Goal: Complete application form

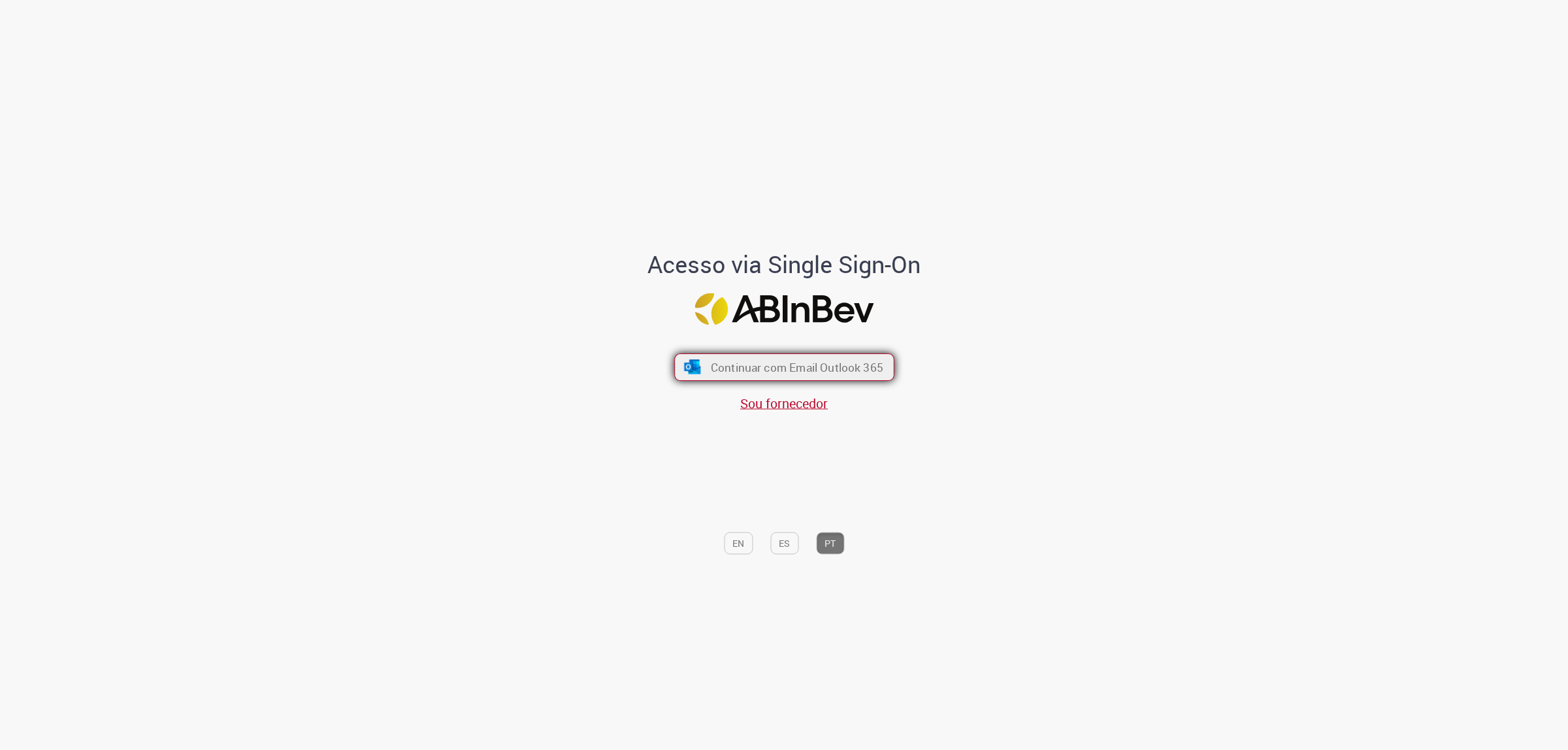
click at [859, 373] on span "Continuar com Email Outlook 365" at bounding box center [797, 367] width 173 height 15
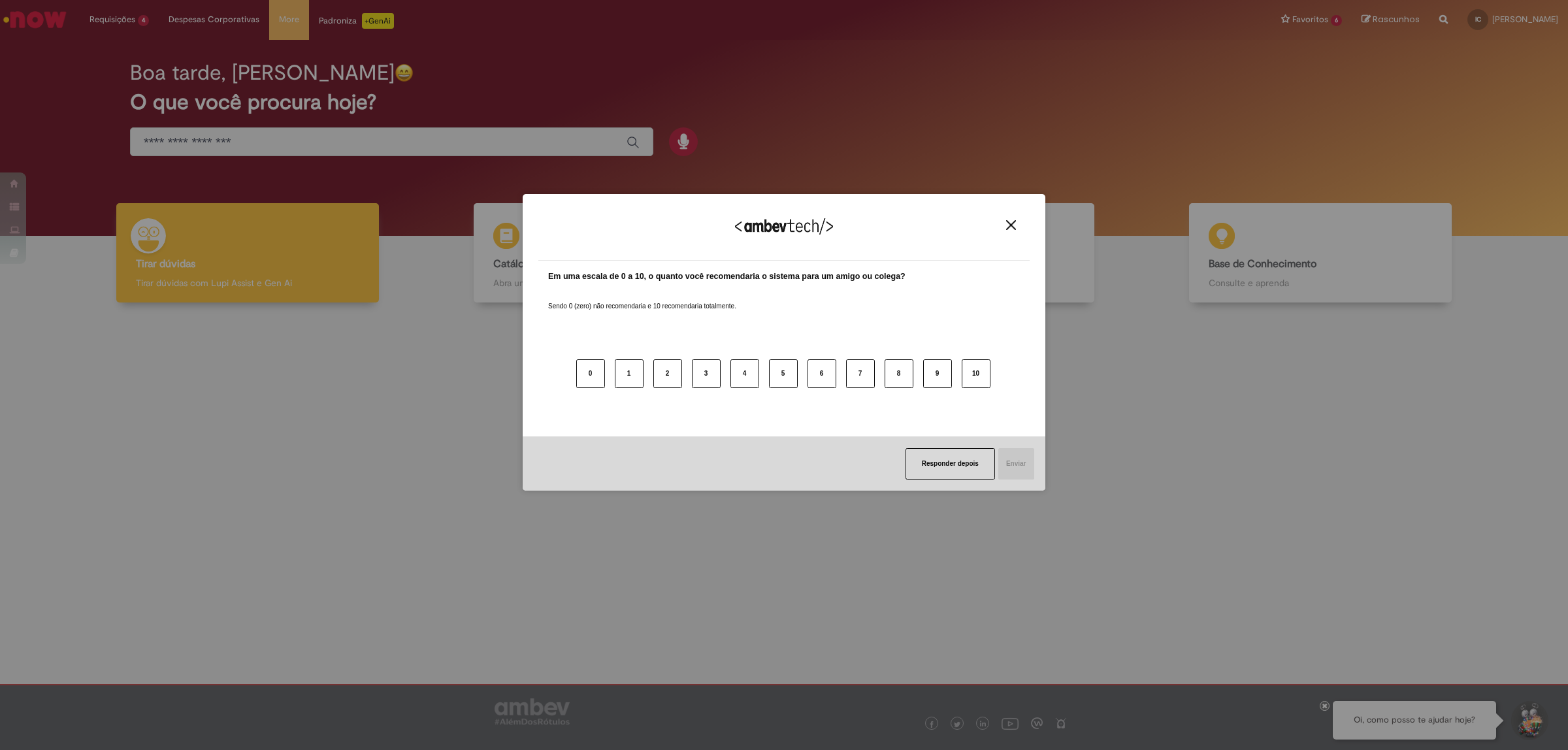
click at [1013, 224] on img "Close" at bounding box center [1010, 225] width 10 height 10
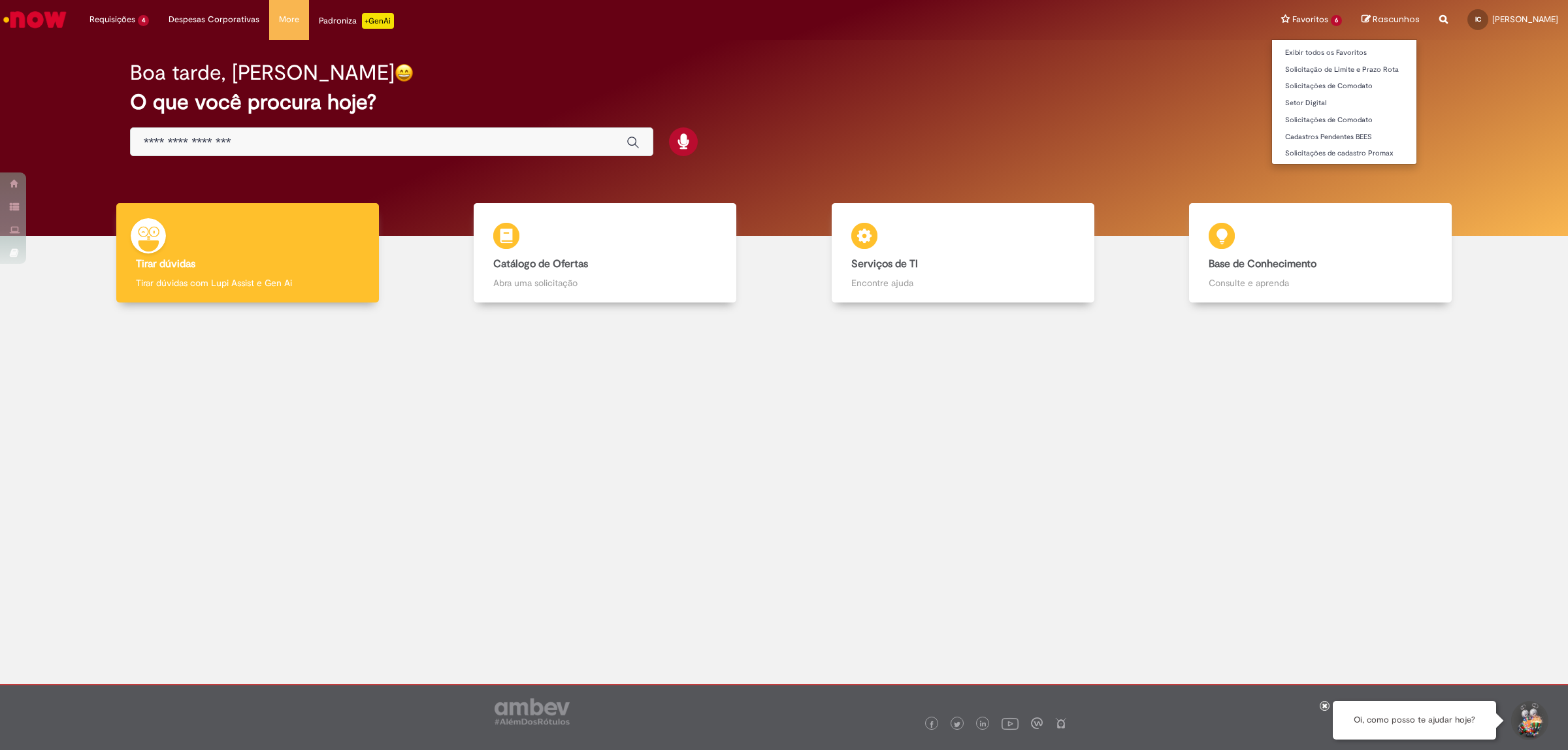
click at [1315, 25] on li "Favoritos 6 Exibir todos os Favoritos Solicitação de Limite e Prazo Rota Solici…" at bounding box center [1311, 20] width 80 height 39
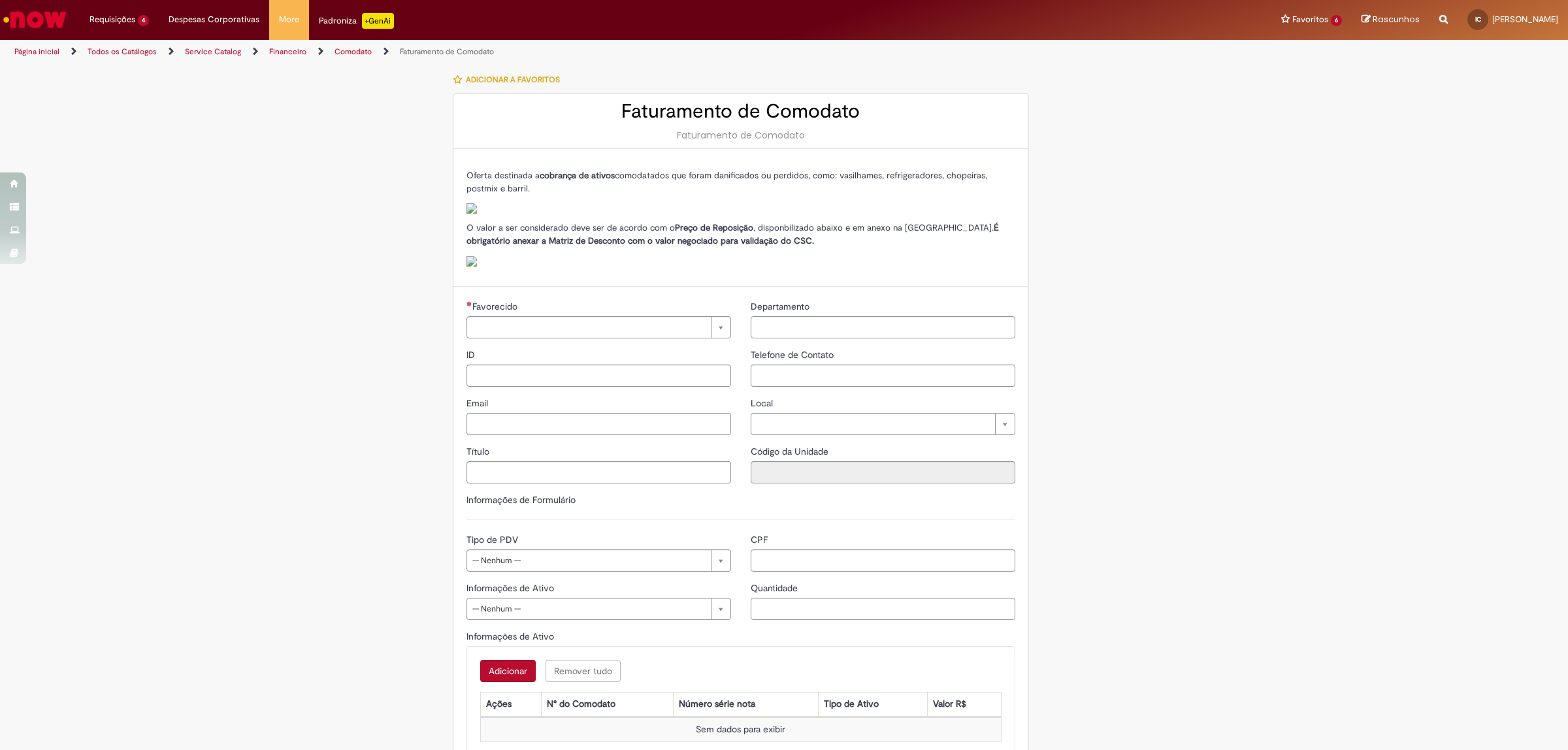
type input "**********"
